Goal: Information Seeking & Learning: Learn about a topic

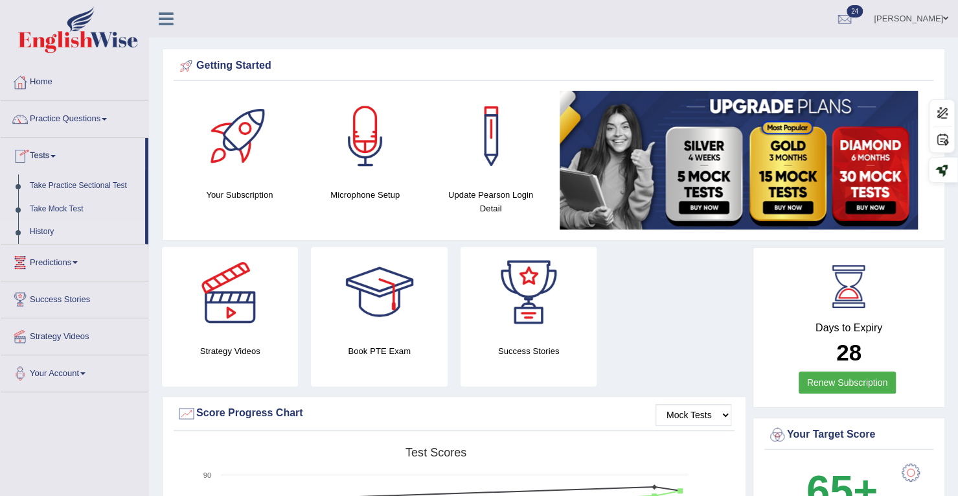
click at [49, 238] on link "History" at bounding box center [84, 231] width 121 height 23
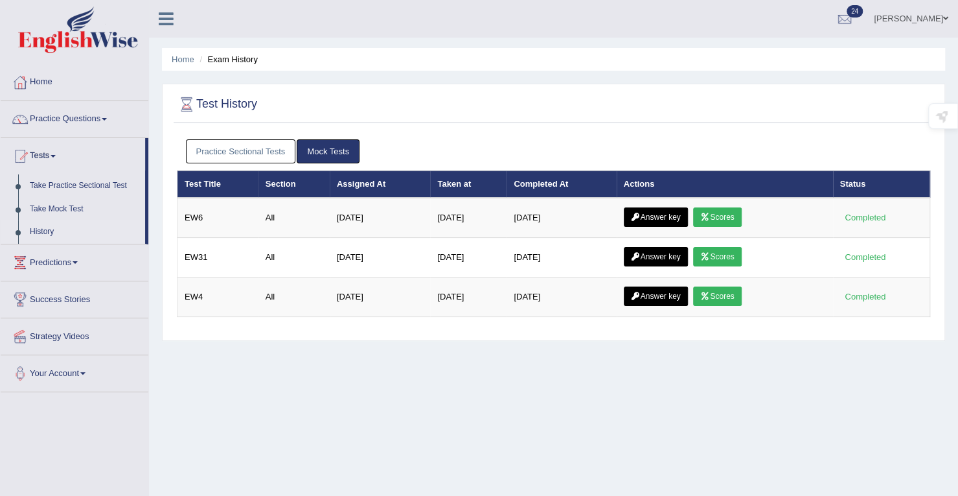
click at [277, 148] on link "Practice Sectional Tests" at bounding box center [241, 151] width 110 height 24
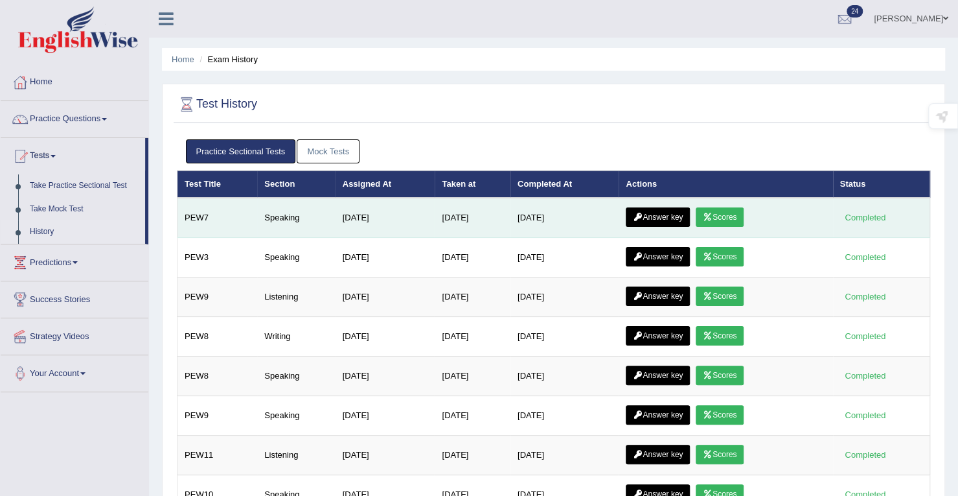
click at [744, 214] on link "Scores" at bounding box center [720, 216] width 48 height 19
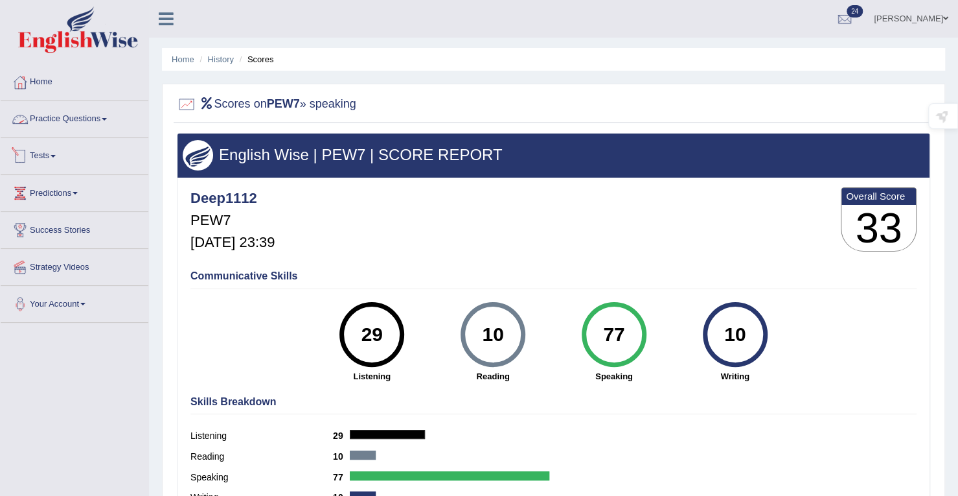
click at [45, 151] on link "Tests" at bounding box center [75, 154] width 148 height 32
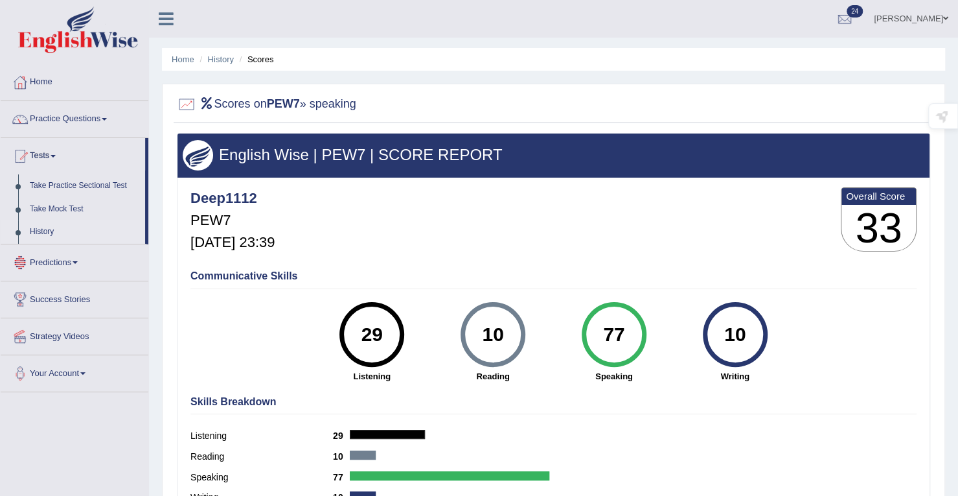
click at [36, 239] on link "History" at bounding box center [84, 231] width 121 height 23
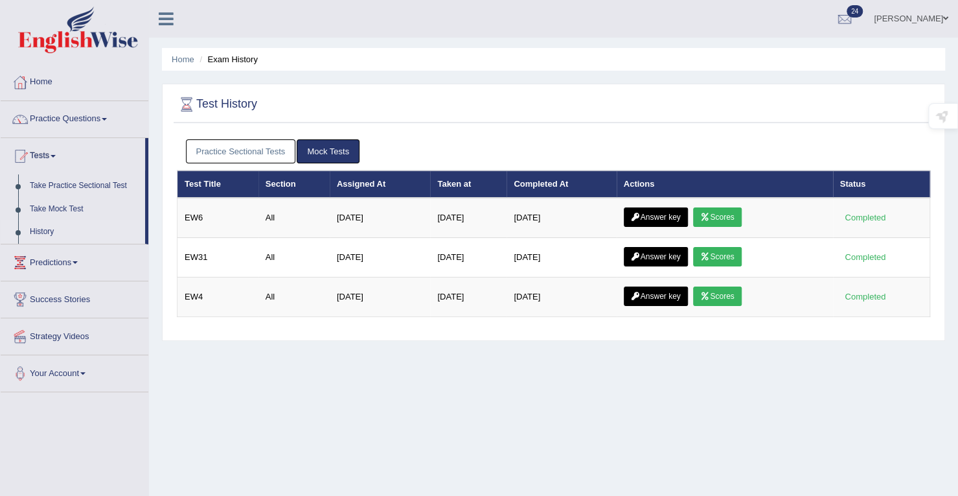
click at [251, 151] on link "Practice Sectional Tests" at bounding box center [241, 151] width 110 height 24
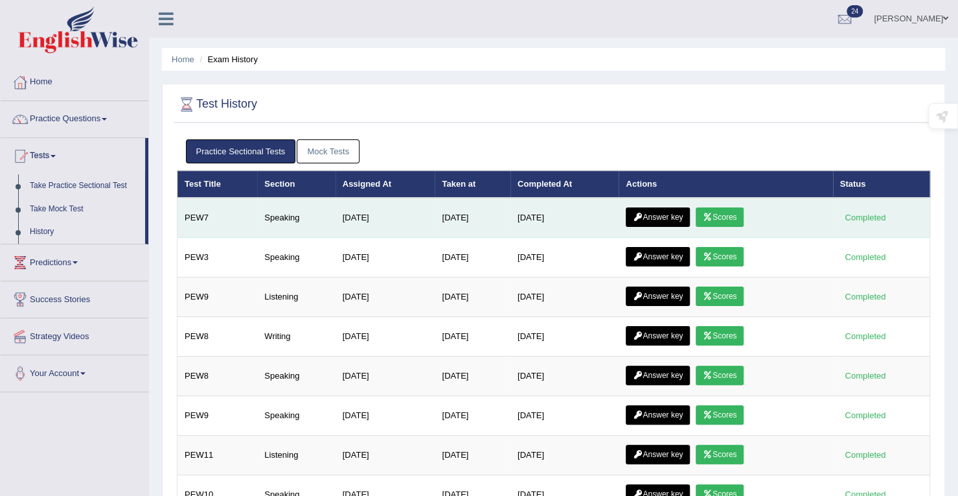
click at [758, 212] on td "Answer key Scores" at bounding box center [726, 218] width 214 height 40
click at [742, 216] on link "Scores" at bounding box center [720, 216] width 48 height 19
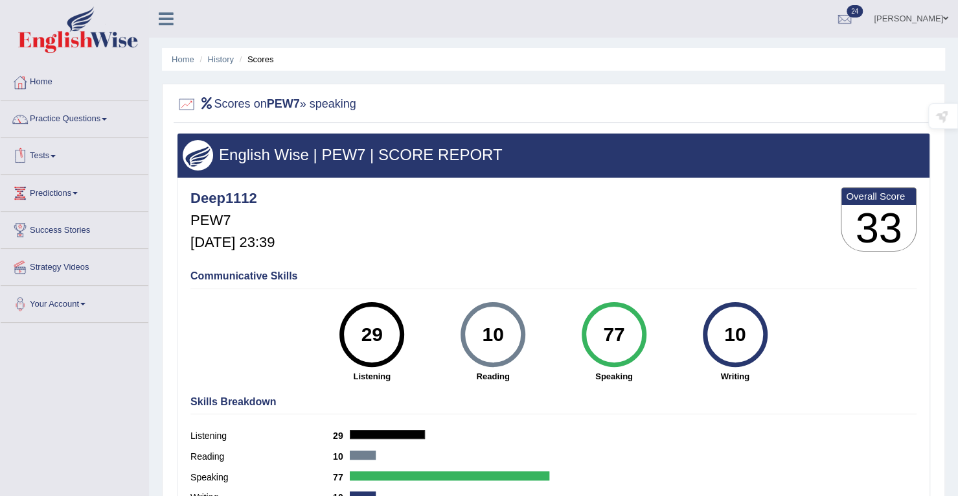
click at [47, 155] on link "Tests" at bounding box center [75, 154] width 148 height 32
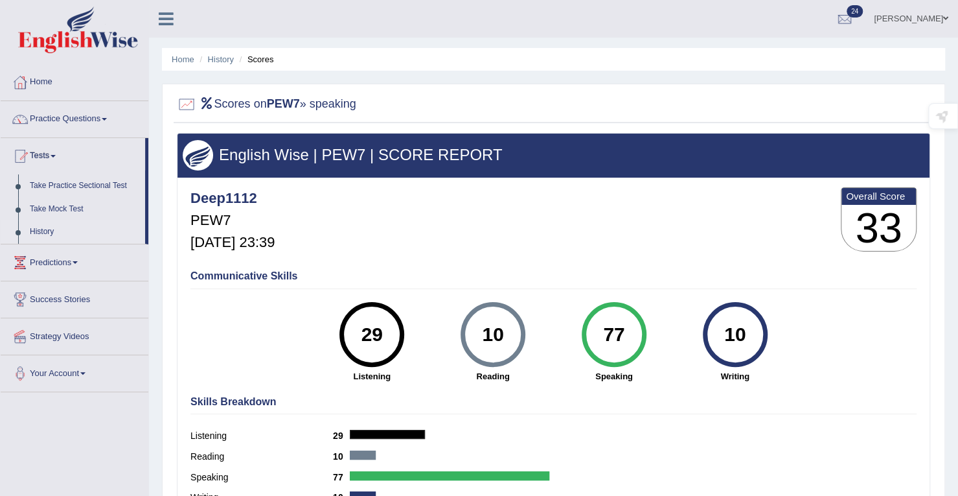
click at [39, 231] on link "History" at bounding box center [84, 231] width 121 height 23
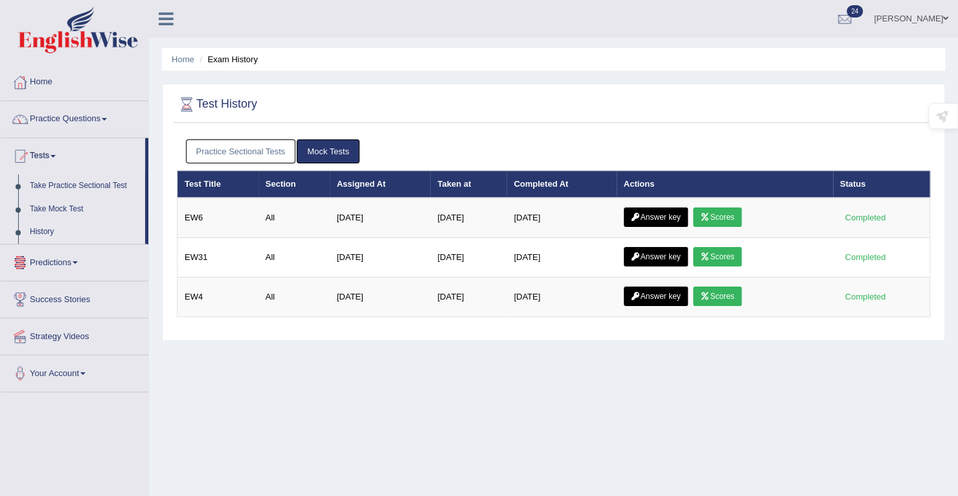
click at [244, 152] on link "Practice Sectional Tests" at bounding box center [241, 151] width 110 height 24
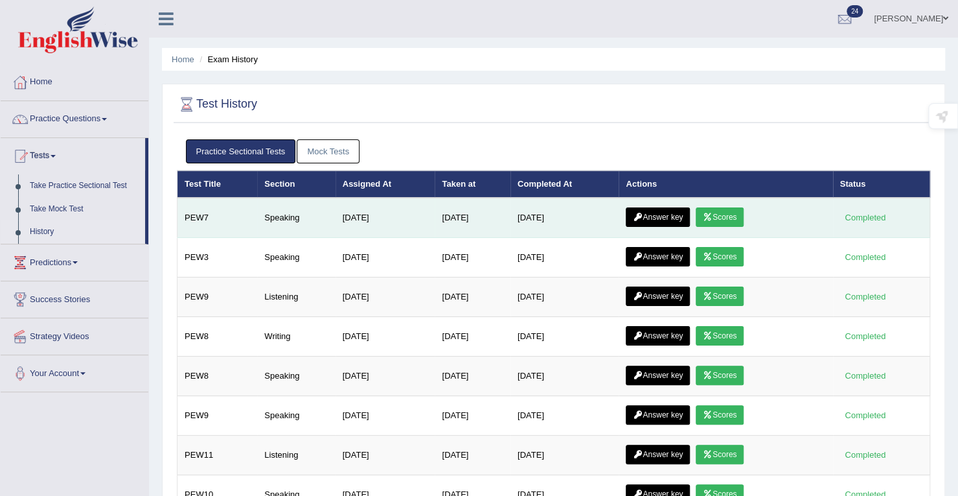
click at [675, 212] on link "Answer key" at bounding box center [658, 216] width 64 height 19
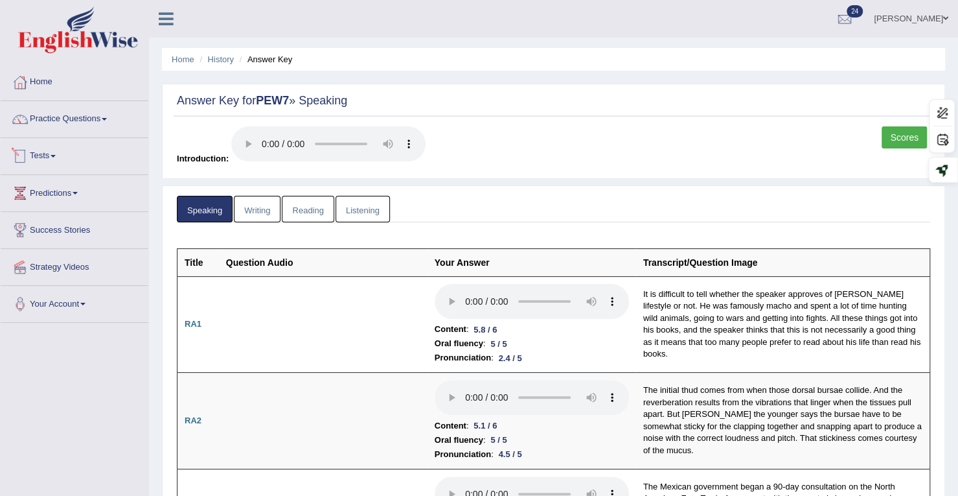
click at [41, 155] on link "Tests" at bounding box center [75, 154] width 148 height 32
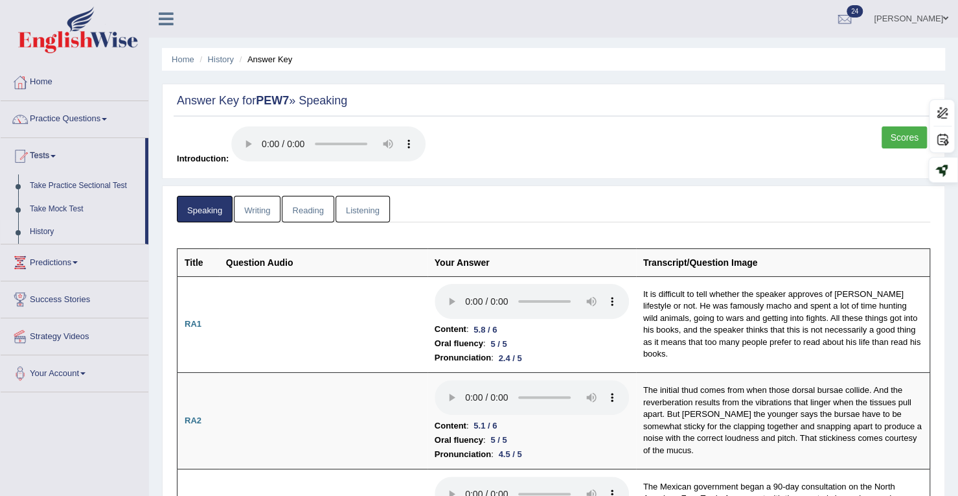
click at [33, 225] on link "History" at bounding box center [84, 231] width 121 height 23
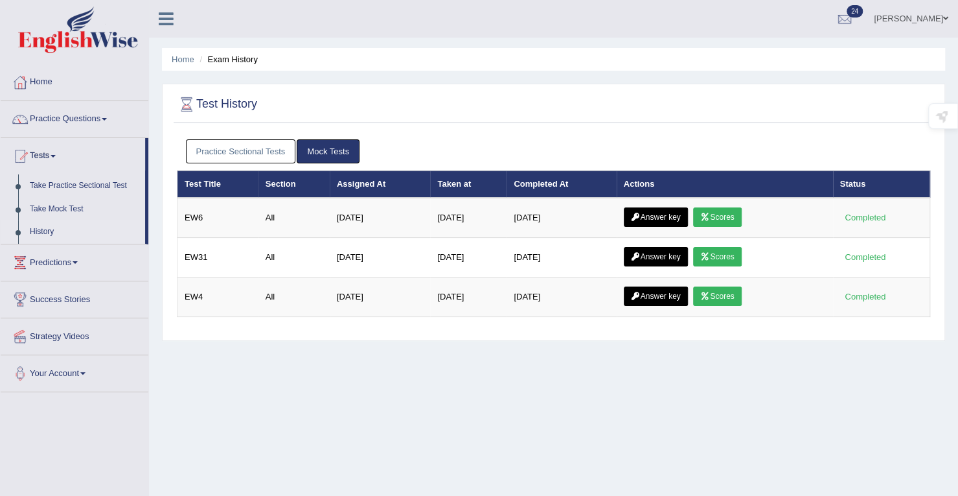
click at [246, 148] on link "Practice Sectional Tests" at bounding box center [241, 151] width 110 height 24
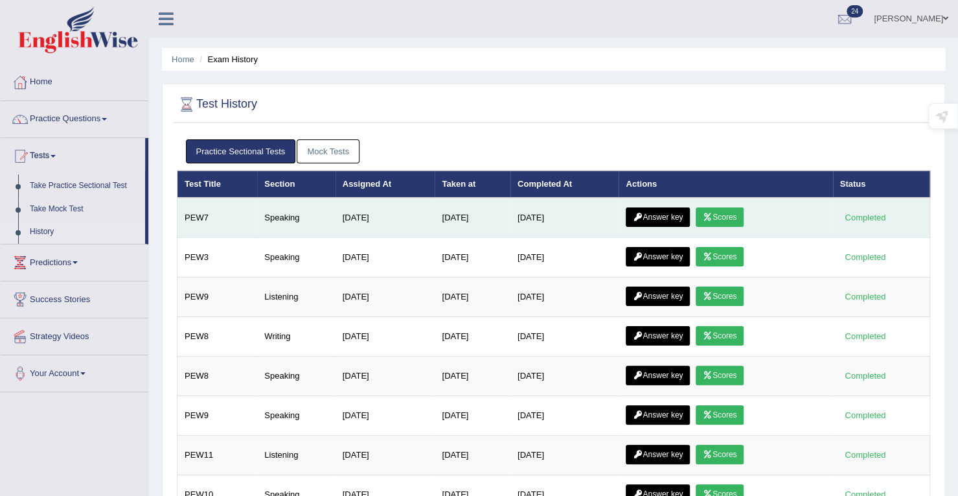
click at [680, 211] on link "Answer key" at bounding box center [658, 216] width 64 height 19
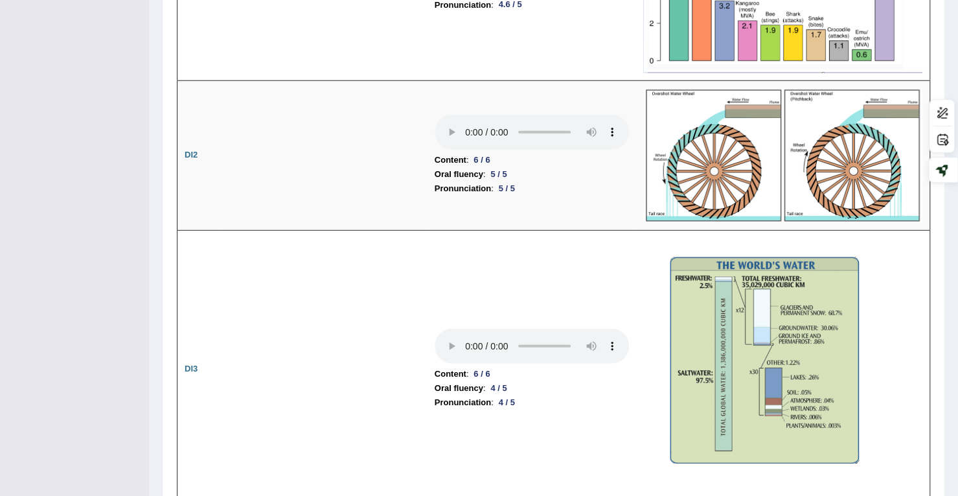
scroll to position [1799, 0]
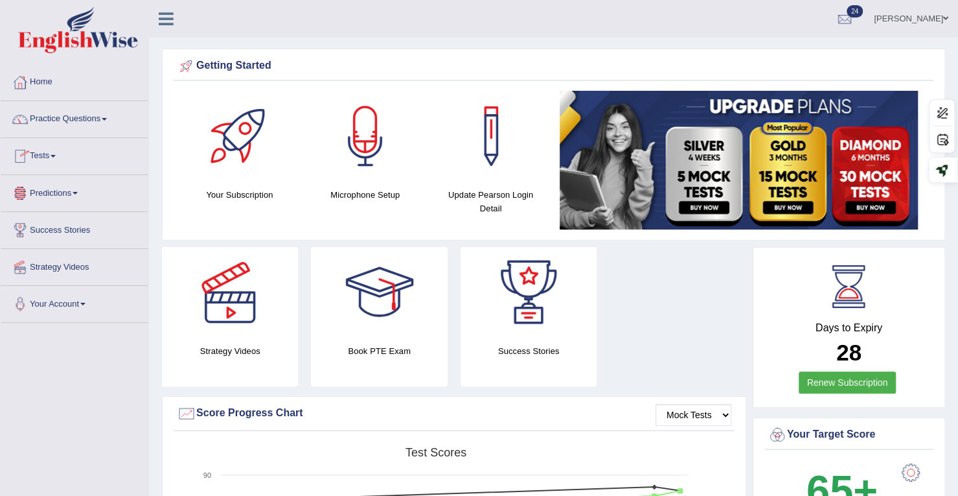
click at [38, 154] on link "Tests" at bounding box center [75, 154] width 148 height 32
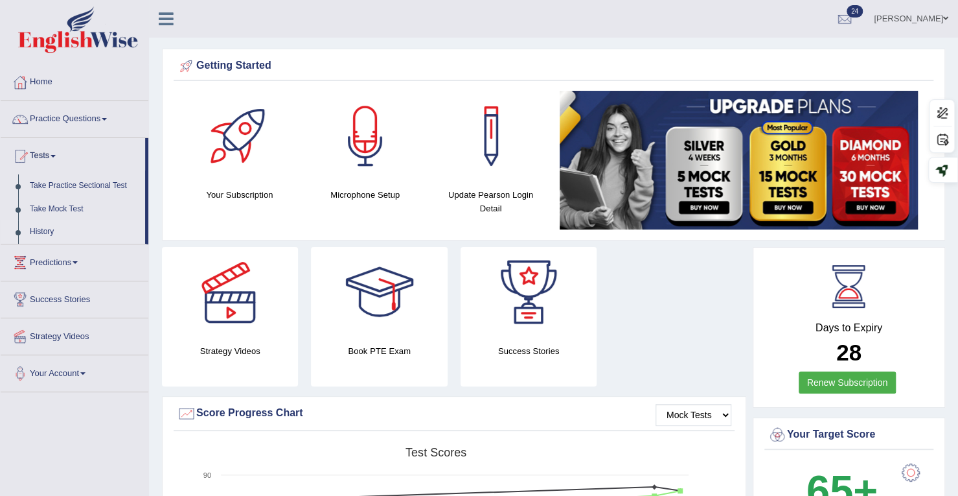
click at [38, 226] on link "History" at bounding box center [84, 231] width 121 height 23
click at [59, 124] on link "Practice Questions" at bounding box center [75, 117] width 148 height 32
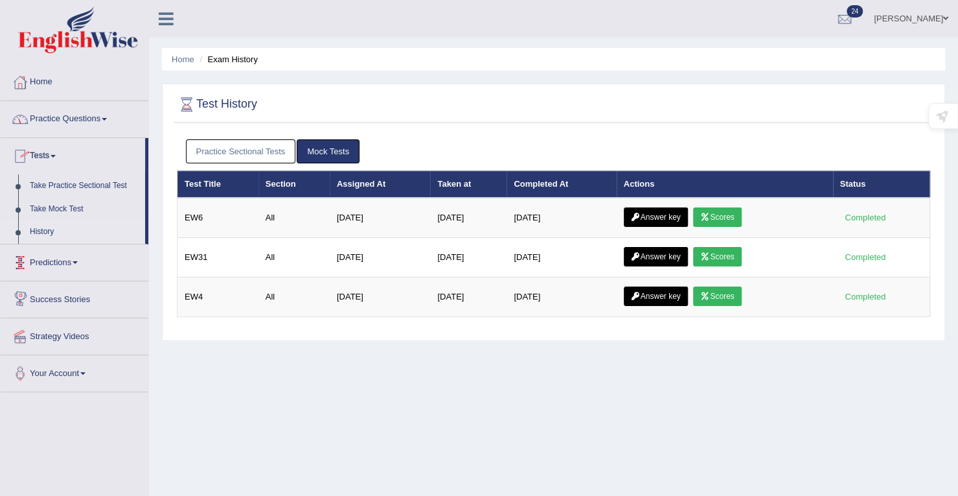
click at [63, 115] on link "Practice Questions" at bounding box center [75, 117] width 148 height 32
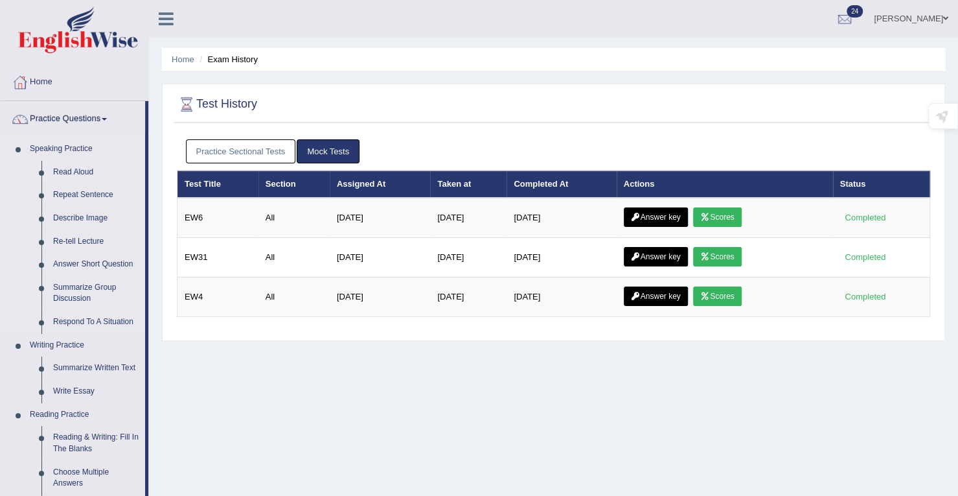
click at [76, 165] on link "Read Aloud" at bounding box center [96, 172] width 98 height 23
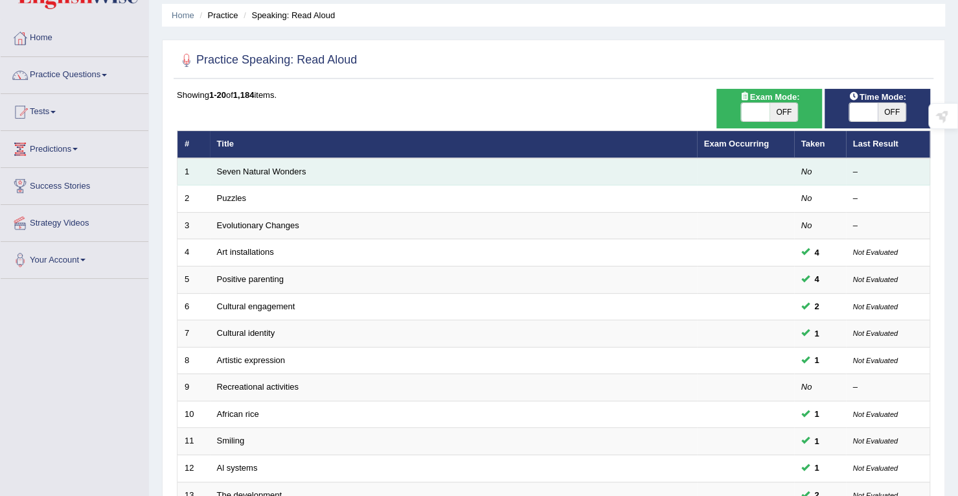
scroll to position [65, 0]
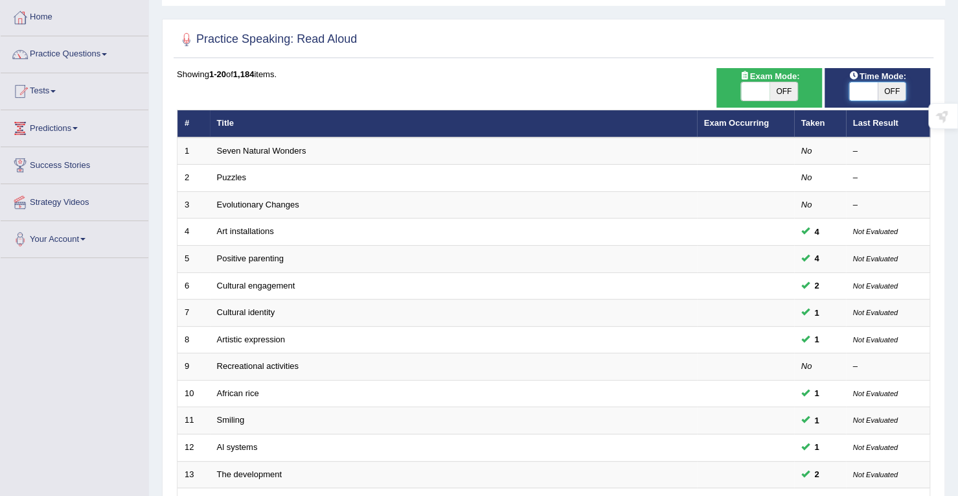
click at [876, 92] on span at bounding box center [863, 91] width 29 height 18
checkbox input "true"
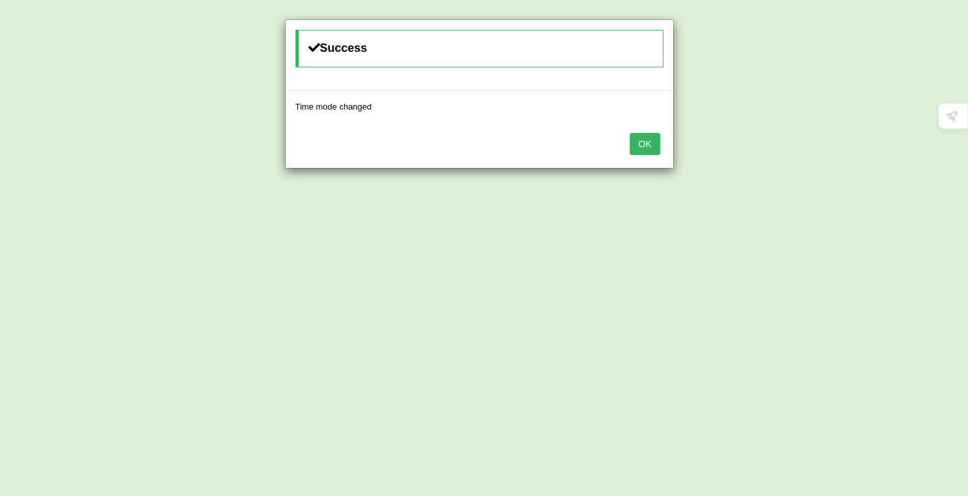
click at [643, 144] on button "OK" at bounding box center [645, 144] width 30 height 22
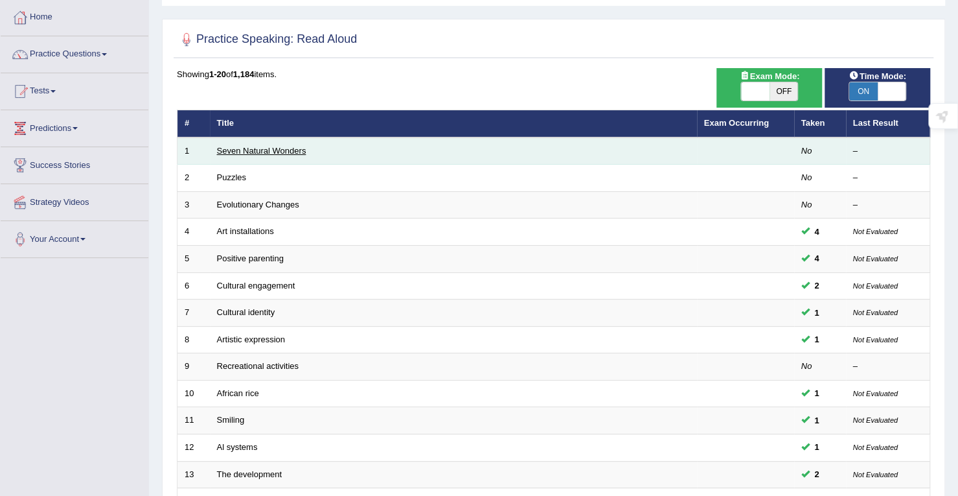
click at [264, 146] on link "Seven Natural Wonders" at bounding box center [261, 151] width 89 height 10
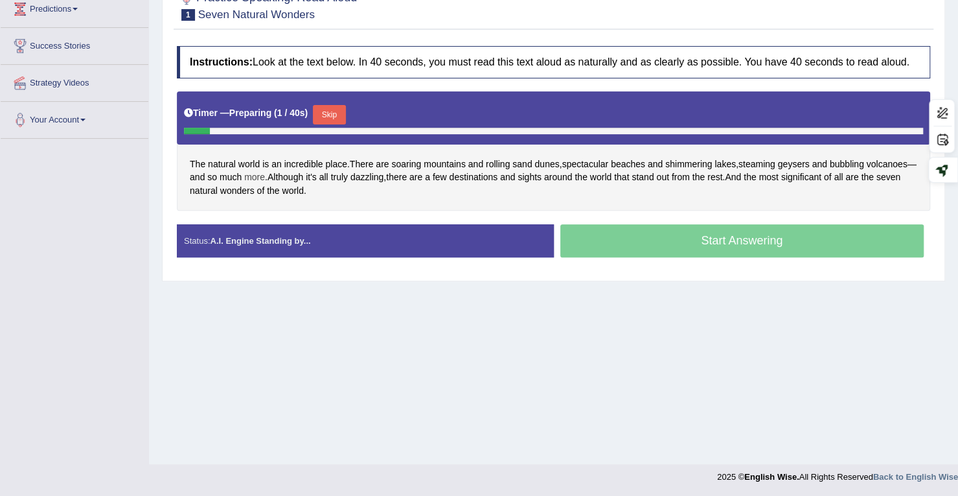
scroll to position [184, 0]
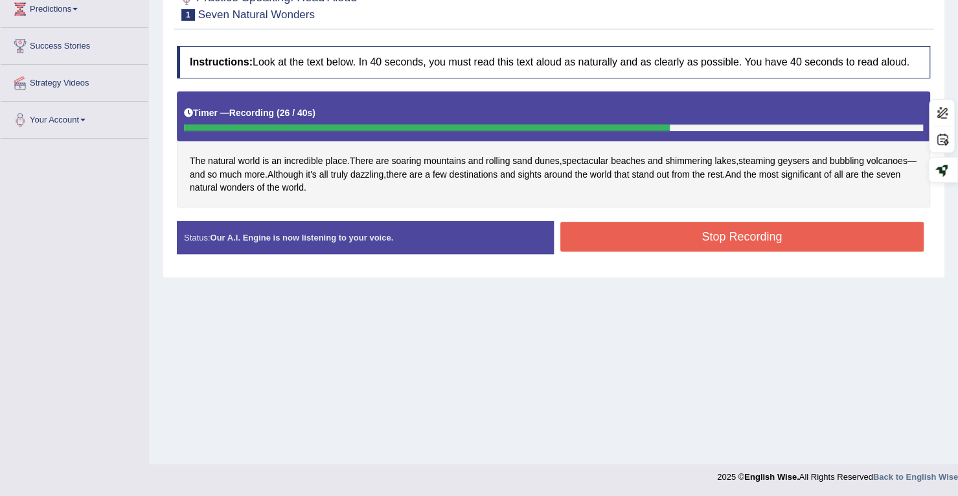
click at [636, 222] on button "Stop Recording" at bounding box center [742, 237] width 364 height 30
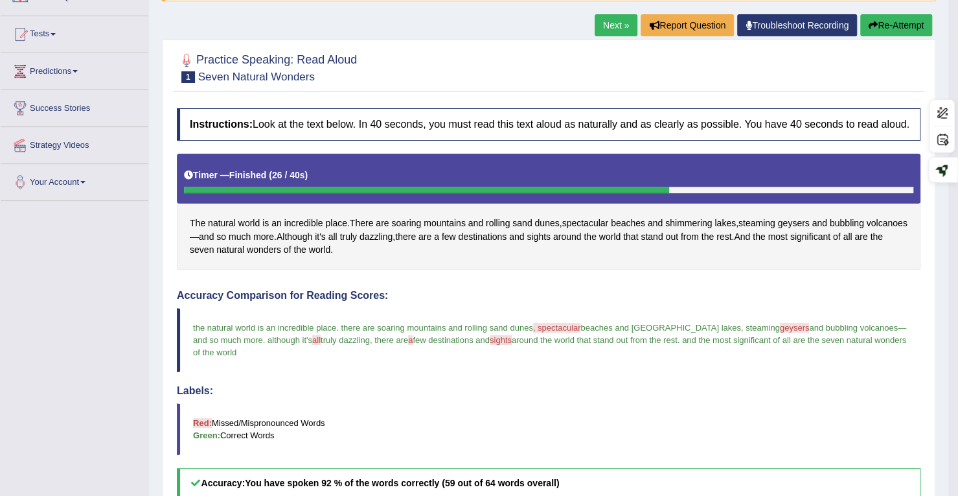
scroll to position [98, 0]
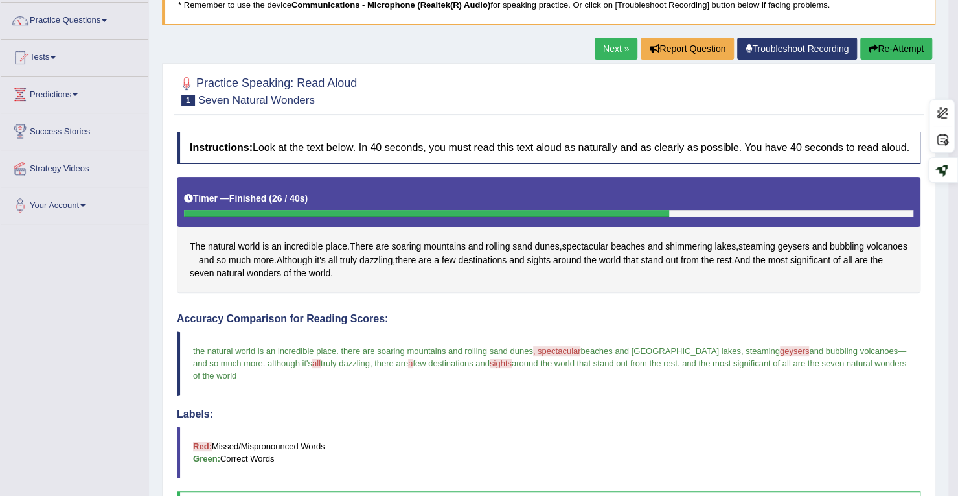
click at [876, 56] on button "Re-Attempt" at bounding box center [896, 49] width 72 height 22
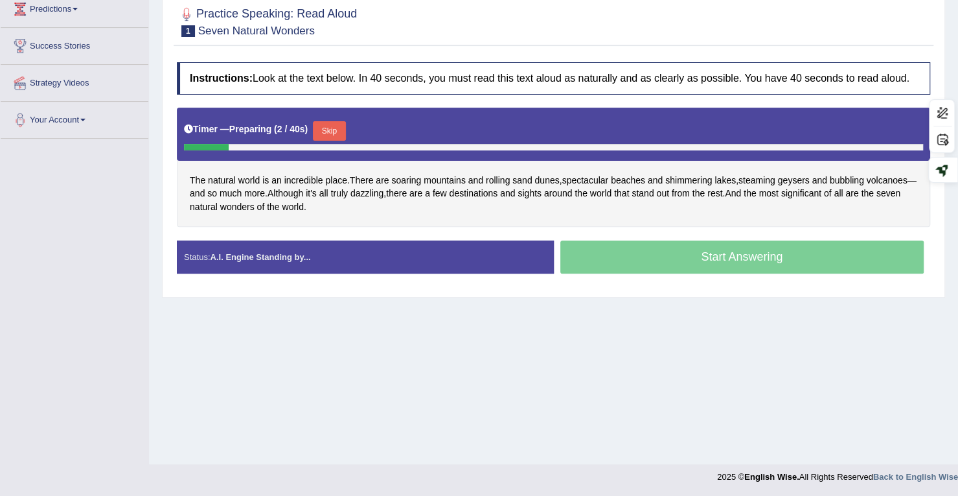
click at [339, 124] on button "Skip" at bounding box center [329, 130] width 32 height 19
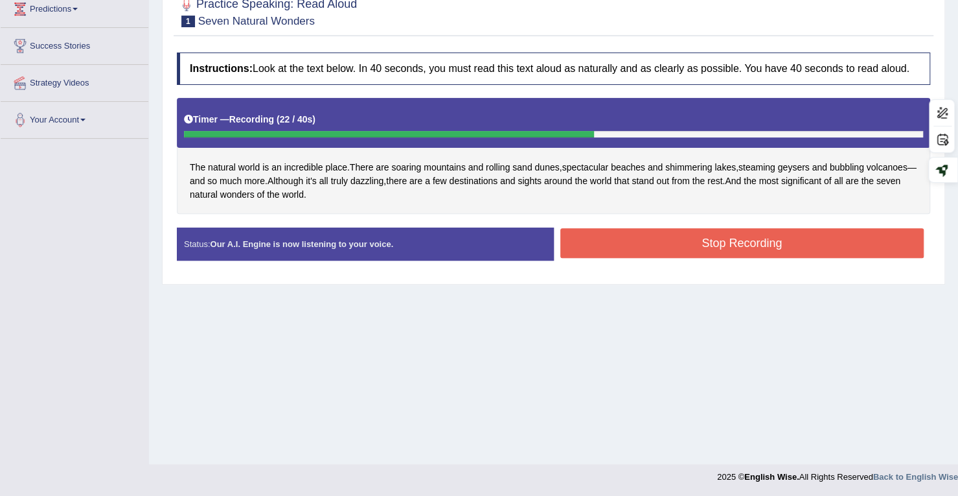
click at [720, 238] on button "Stop Recording" at bounding box center [742, 243] width 364 height 30
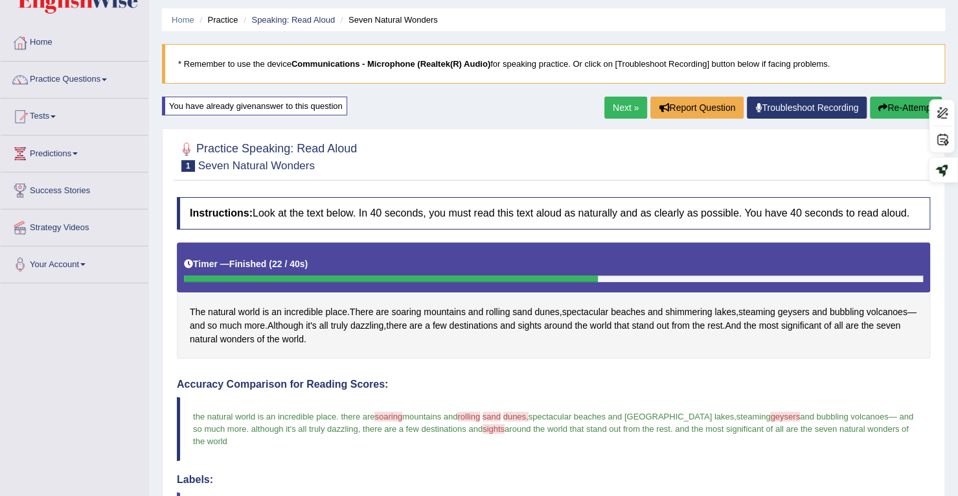
scroll to position [29, 0]
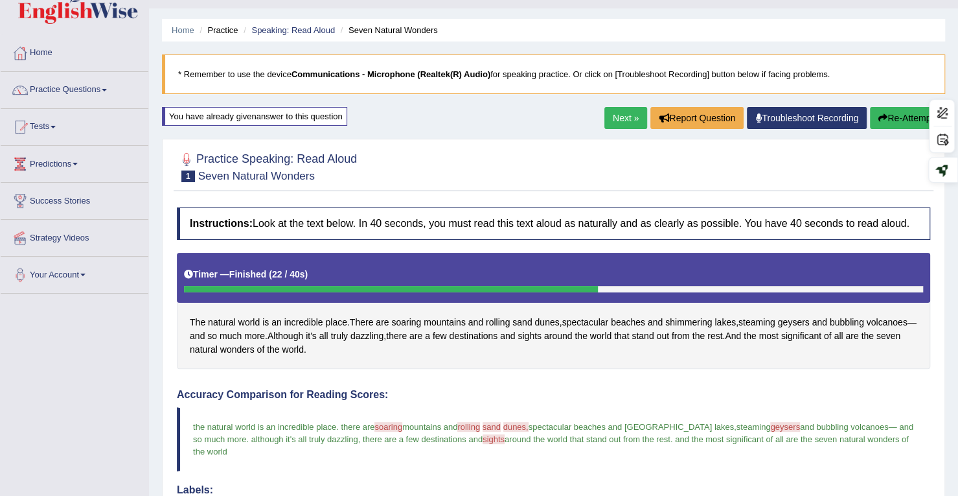
click at [627, 113] on link "Next »" at bounding box center [625, 118] width 43 height 22
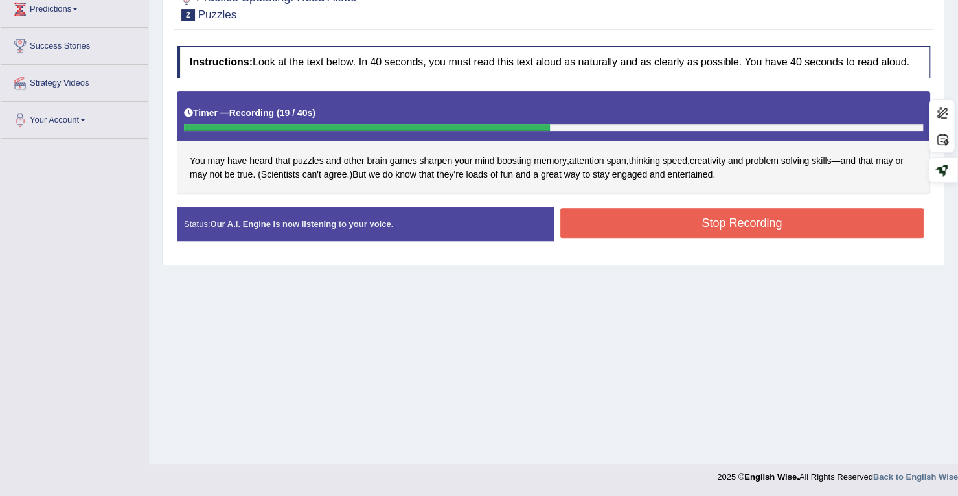
click at [744, 216] on button "Stop Recording" at bounding box center [742, 223] width 364 height 30
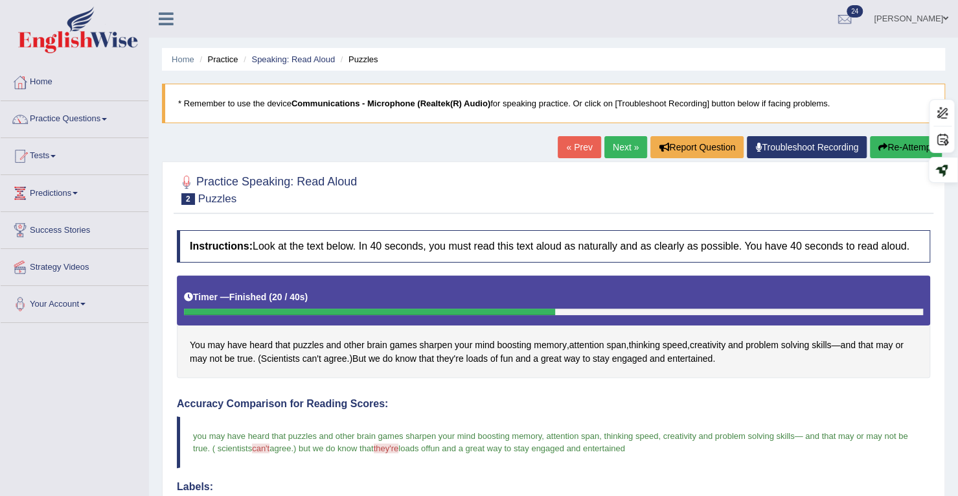
click at [618, 152] on link "Next »" at bounding box center [625, 147] width 43 height 22
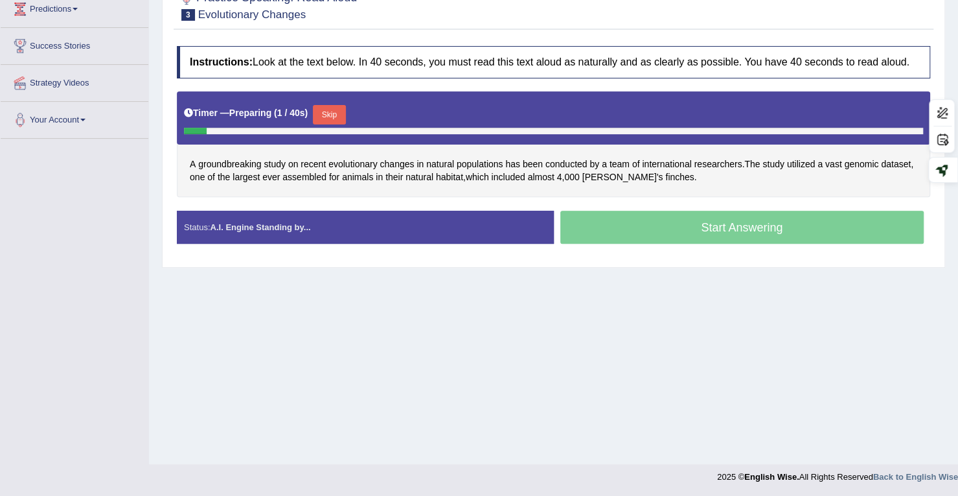
scroll to position [184, 0]
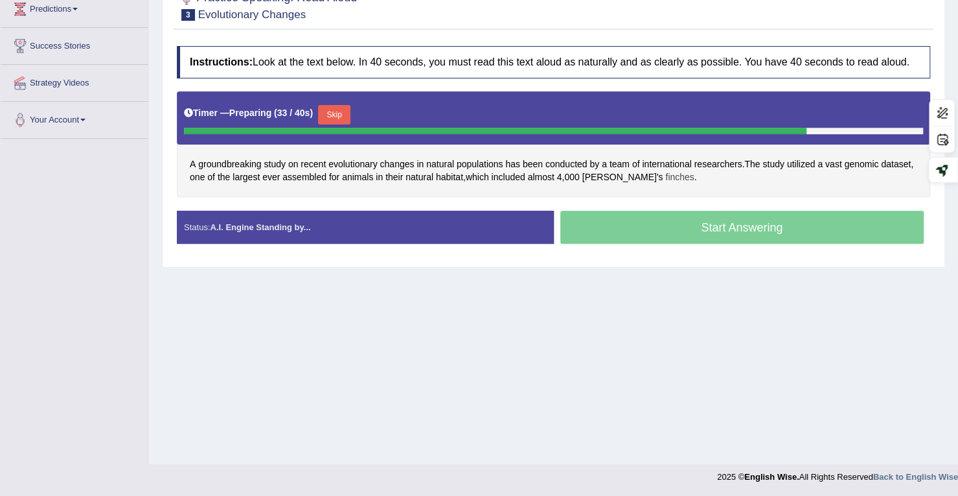
click at [665, 174] on span "finches" at bounding box center [679, 177] width 29 height 14
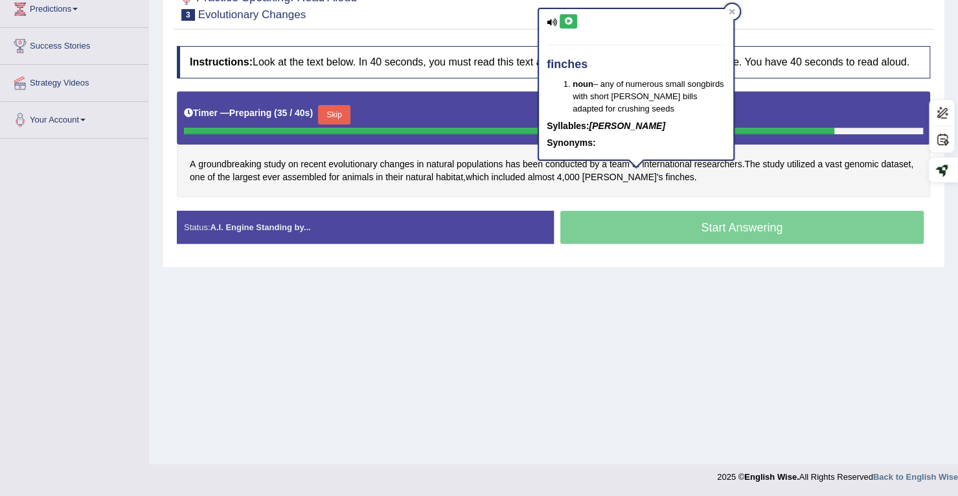
click at [565, 20] on icon at bounding box center [569, 21] width 10 height 8
click at [553, 301] on div "Home Practice Speaking: Read Aloud Evolutionary Changes * Remember to use the d…" at bounding box center [553, 140] width 809 height 648
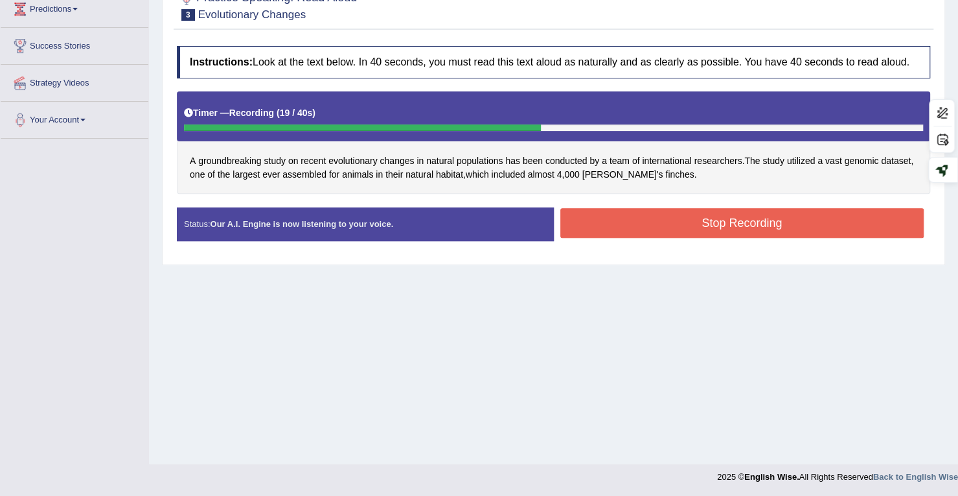
click at [743, 214] on button "Stop Recording" at bounding box center [742, 223] width 364 height 30
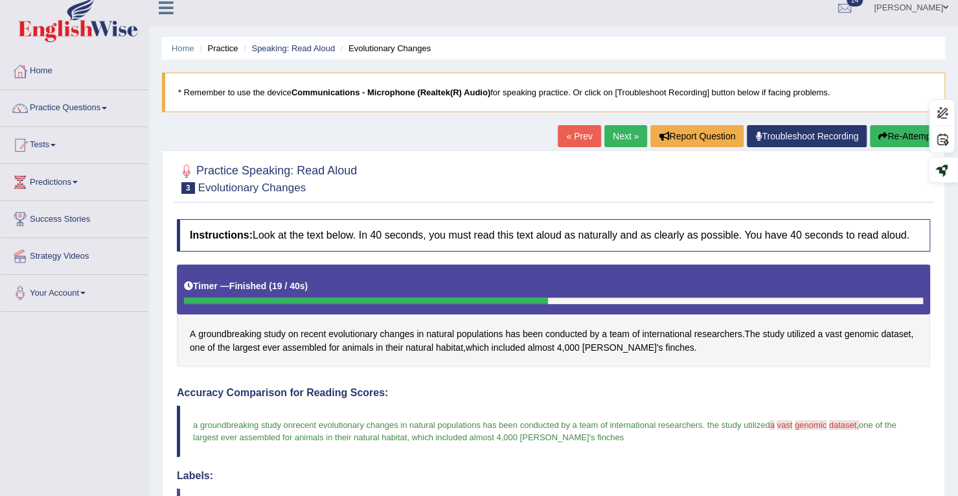
scroll to position [0, 0]
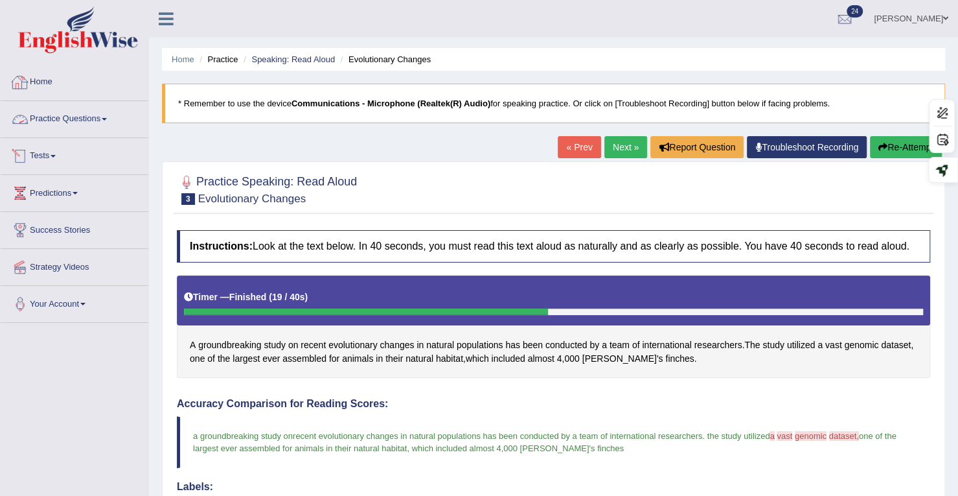
click at [38, 153] on link "Tests" at bounding box center [75, 154] width 148 height 32
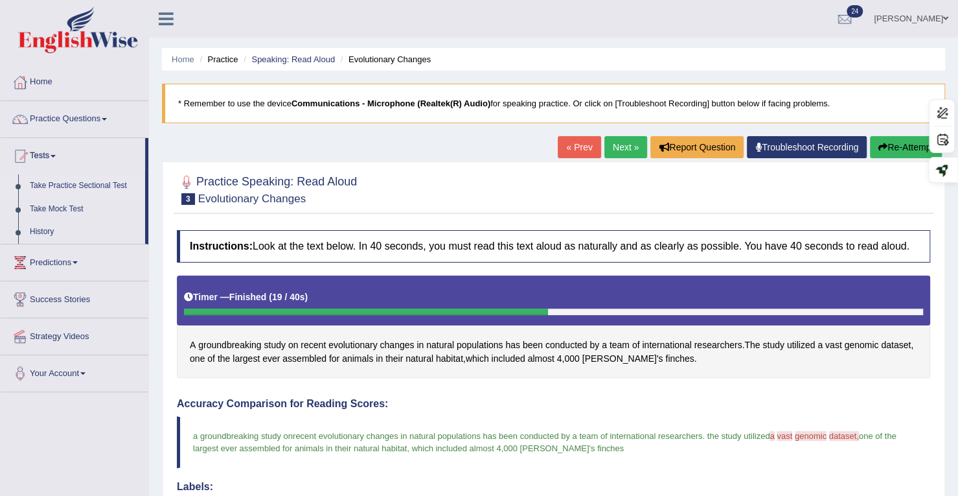
click at [60, 181] on link "Take Practice Sectional Test" at bounding box center [84, 185] width 121 height 23
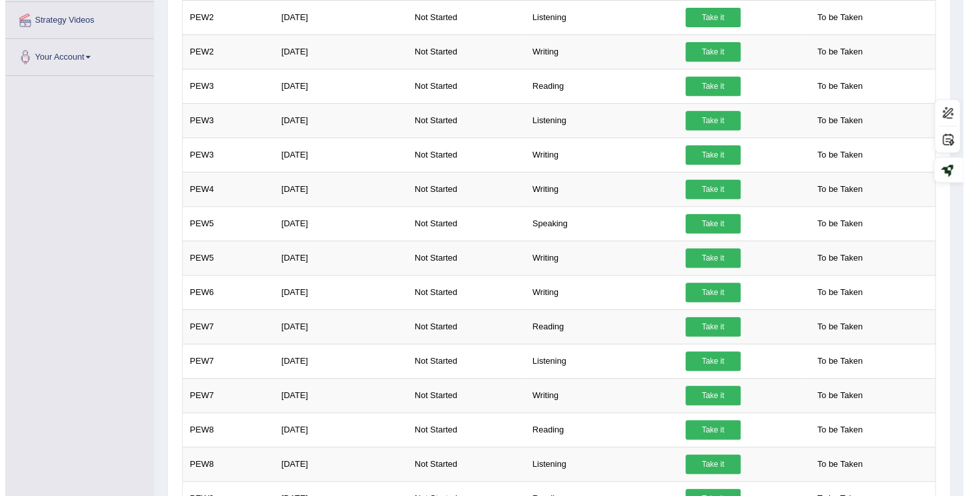
scroll to position [308, 0]
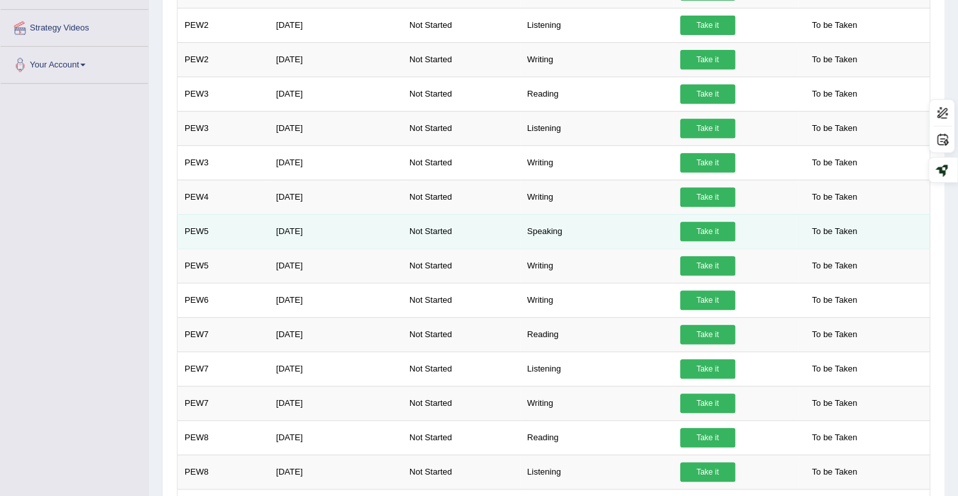
click at [723, 225] on link "Take it" at bounding box center [707, 231] width 55 height 19
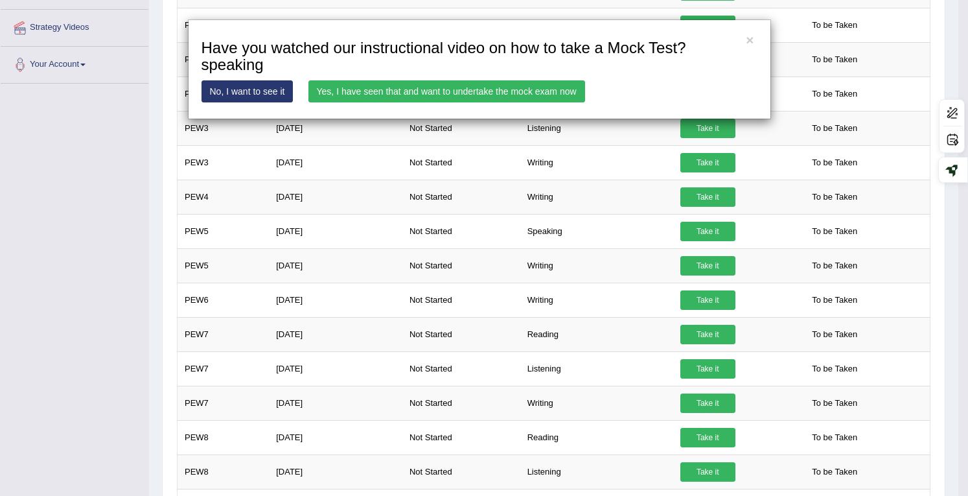
click at [523, 84] on link "Yes, I have seen that and want to undertake the mock exam now" at bounding box center [446, 91] width 277 height 22
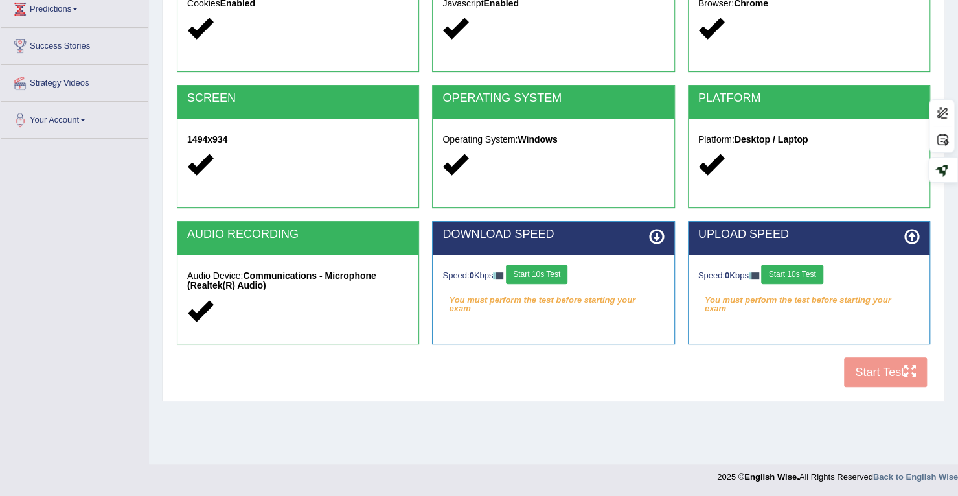
click at [547, 277] on button "Start 10s Test" at bounding box center [537, 273] width 62 height 19
click at [789, 269] on button "Start 10s Test" at bounding box center [792, 273] width 62 height 19
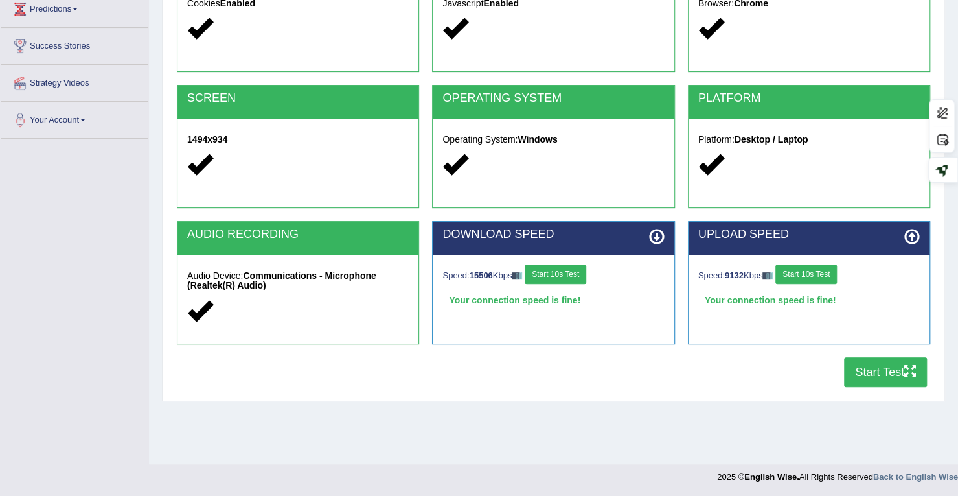
click at [879, 361] on button "Start Test" at bounding box center [885, 372] width 83 height 30
